Goal: Task Accomplishment & Management: Complete application form

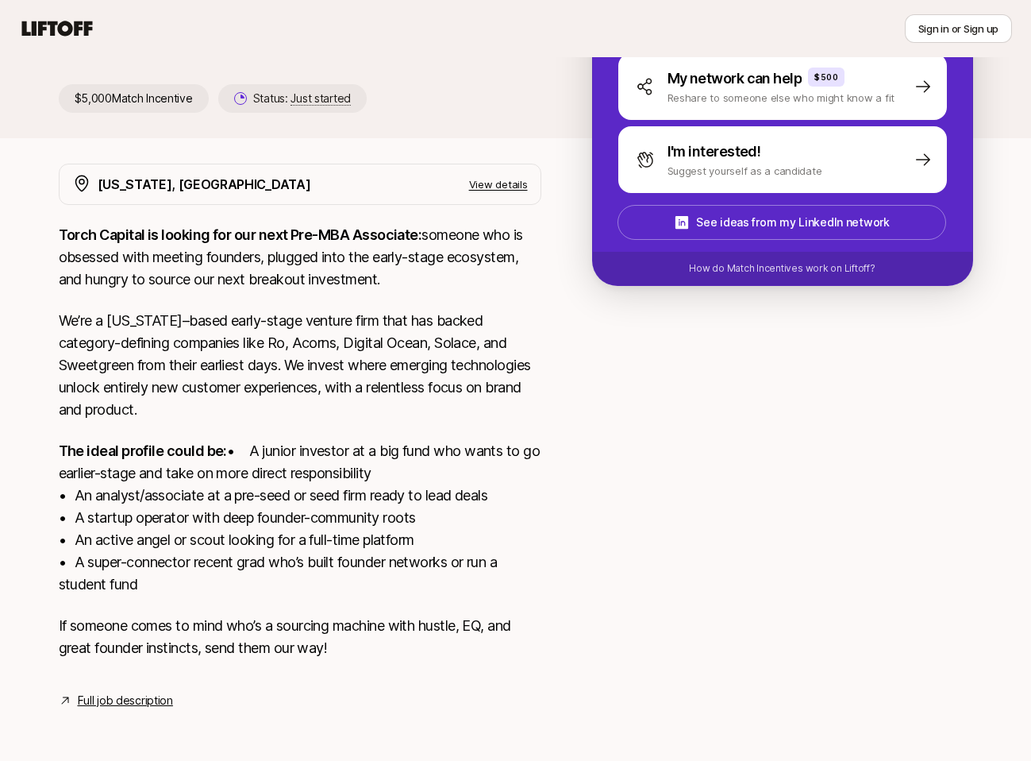
scroll to position [224, 0]
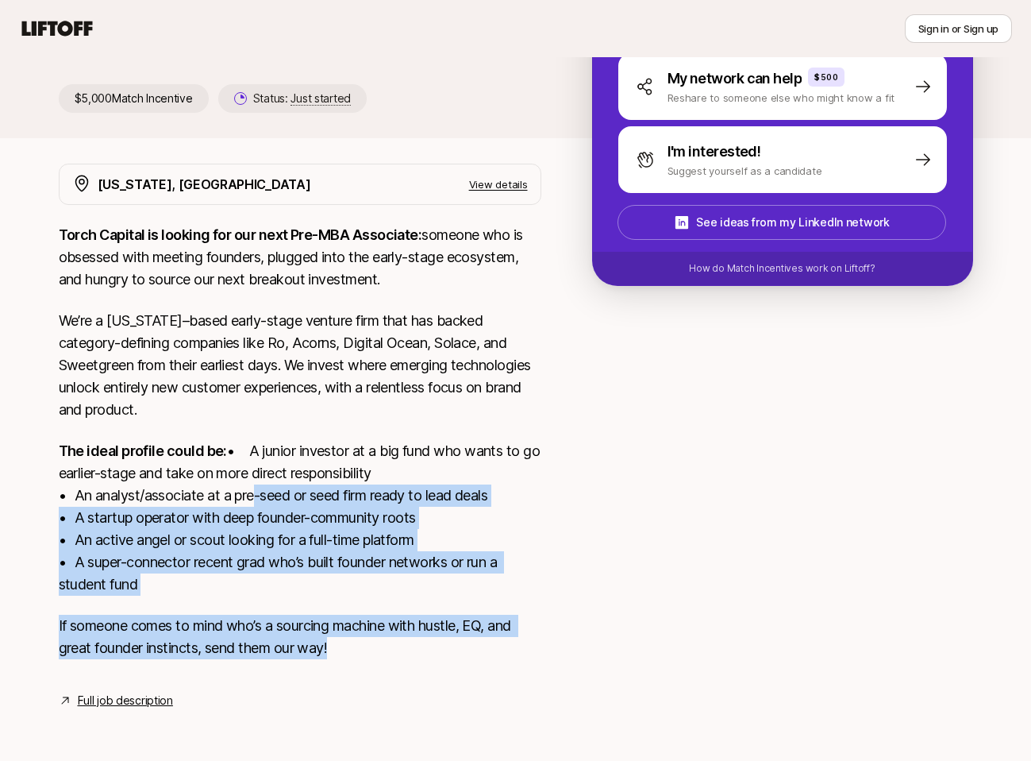
drag, startPoint x: 419, startPoint y: 638, endPoint x: 252, endPoint y: 503, distance: 215.7
click at [252, 503] on div "Torch Capital is looking for our next Pre-MBA Associate: someone who is obsesse…" at bounding box center [300, 451] width 483 height 454
click at [252, 503] on p "The ideal profile could be: • A junior investor at a big fund who wants to go e…" at bounding box center [300, 518] width 483 height 156
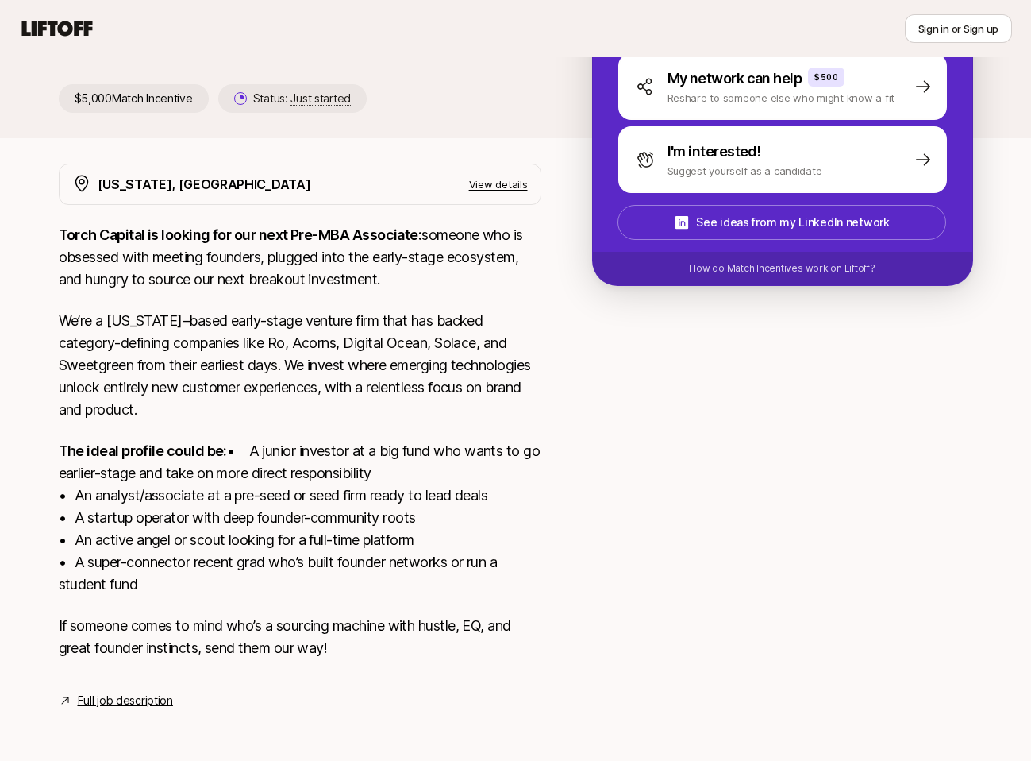
drag, startPoint x: 177, startPoint y: 582, endPoint x: 102, endPoint y: 547, distance: 83.1
click at [102, 547] on p "The ideal profile could be: • A junior investor at a big fund who wants to go e…" at bounding box center [300, 518] width 483 height 156
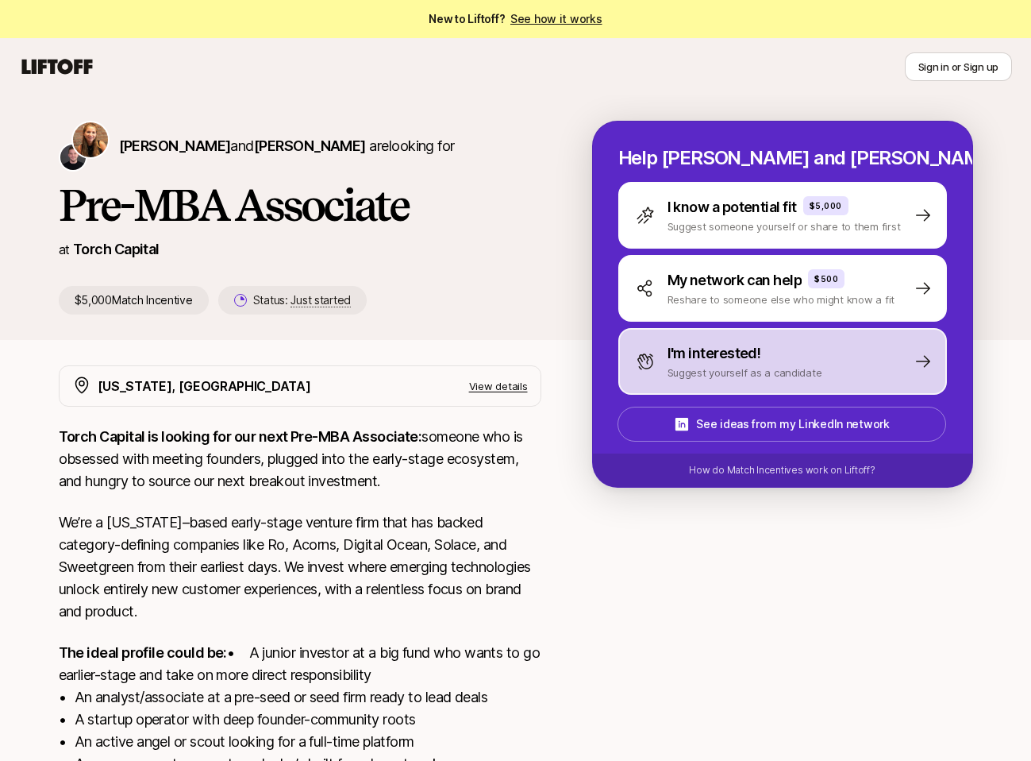
click at [687, 350] on p "I'm interested!" at bounding box center [715, 353] width 94 height 22
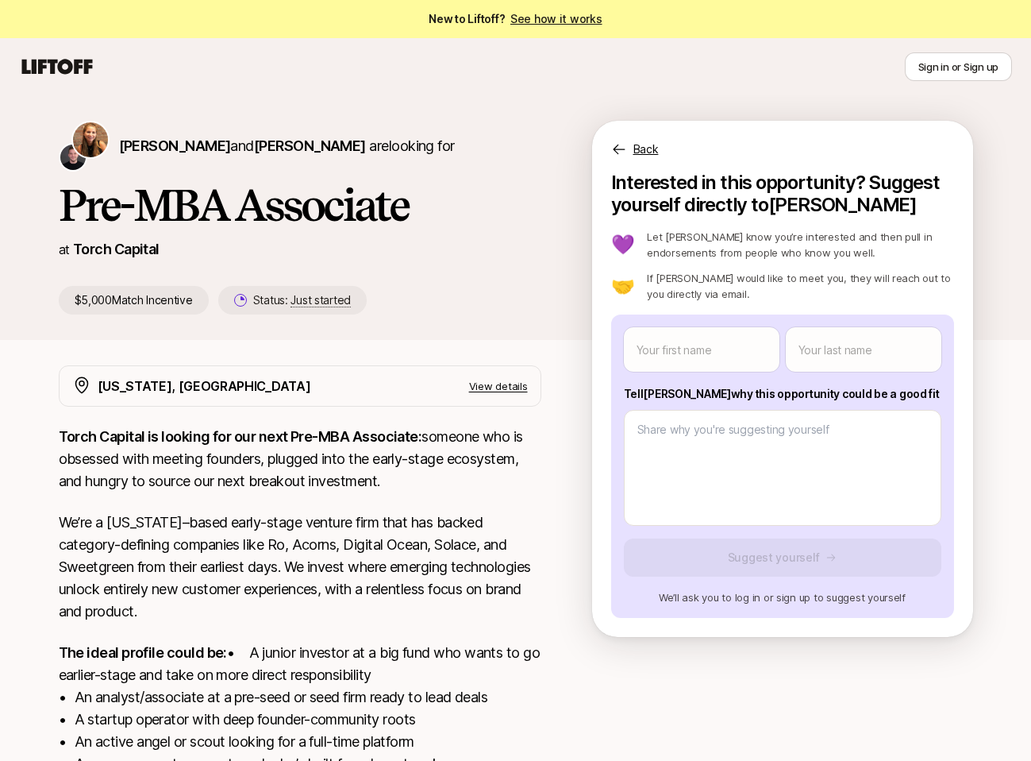
click at [570, 27] on span "New to Liftoff? See how it works" at bounding box center [515, 19] width 173 height 19
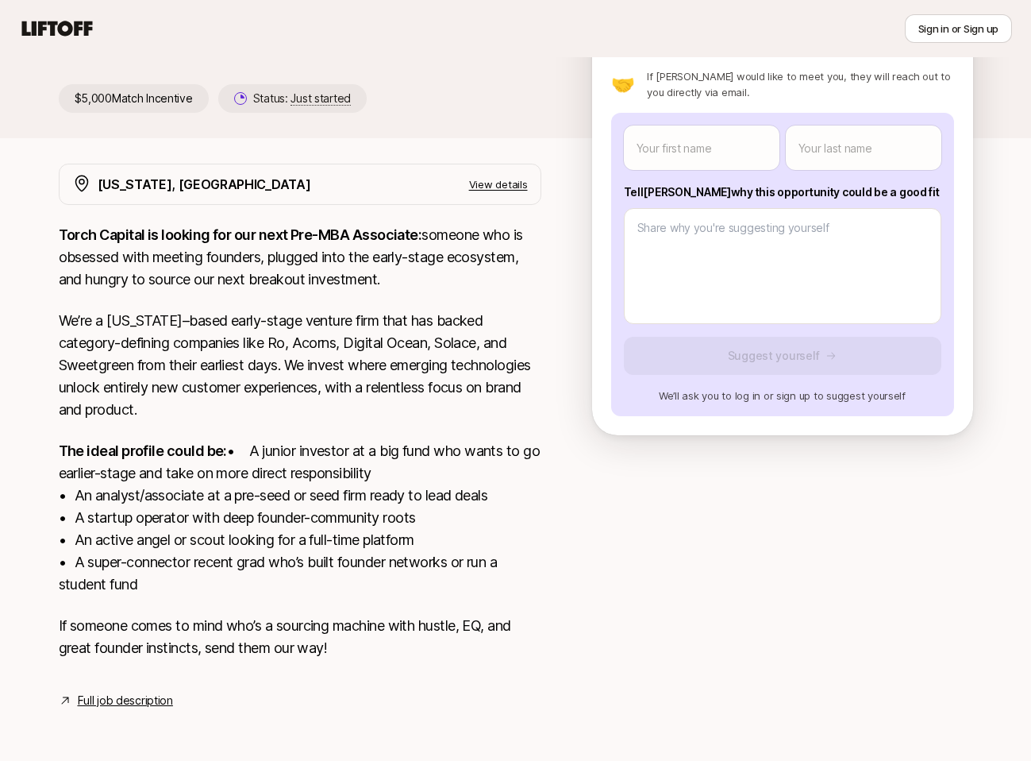
scroll to position [224, 0]
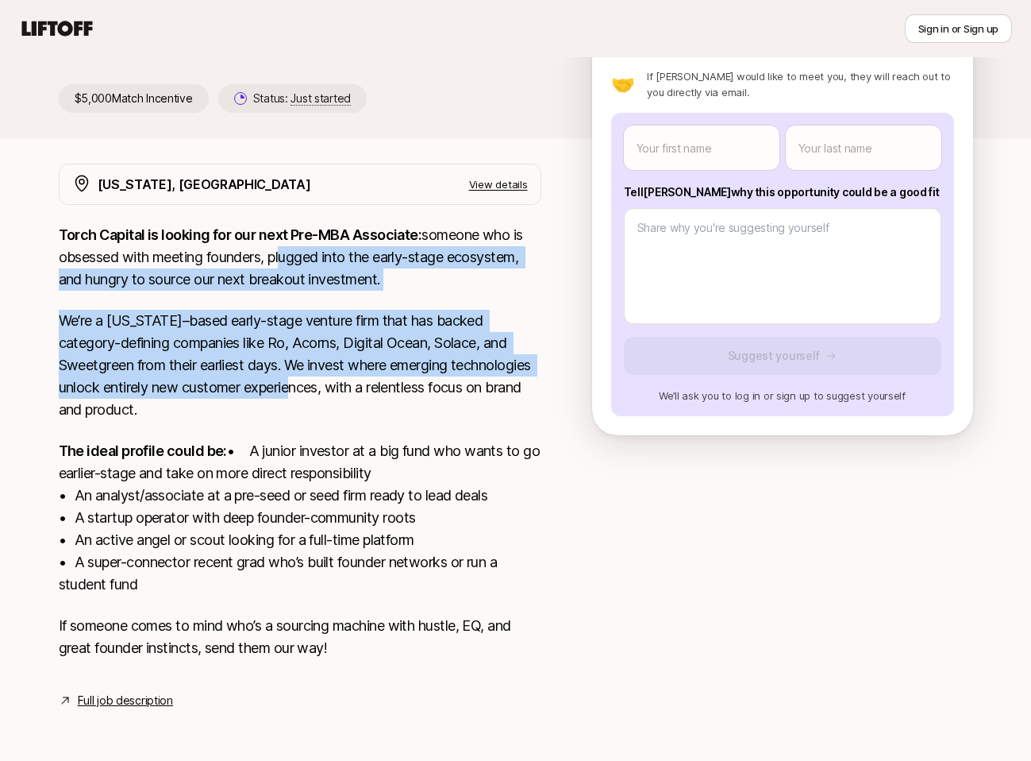
drag, startPoint x: 394, startPoint y: 375, endPoint x: 283, endPoint y: 236, distance: 178.0
click at [283, 236] on div "Torch Capital is looking for our next Pre-MBA Associate: someone who is obsesse…" at bounding box center [300, 451] width 483 height 454
click at [283, 236] on p "Torch Capital is looking for our next Pre-MBA Associate: someone who is obsesse…" at bounding box center [300, 257] width 483 height 67
